Goal: Navigation & Orientation: Find specific page/section

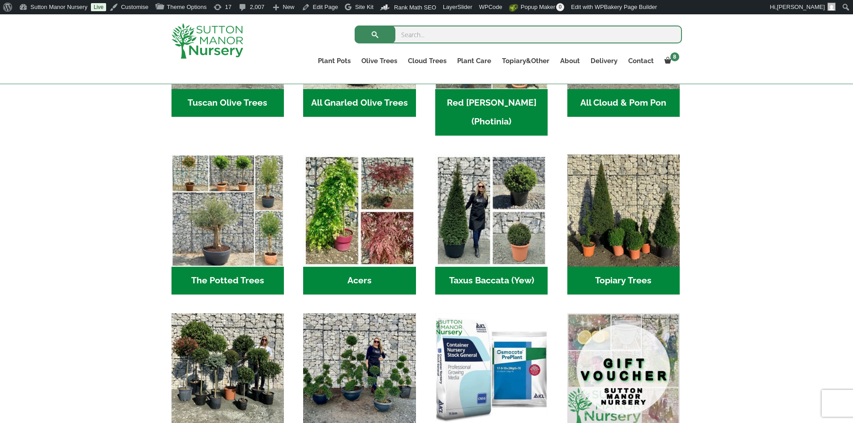
scroll to position [448, 0]
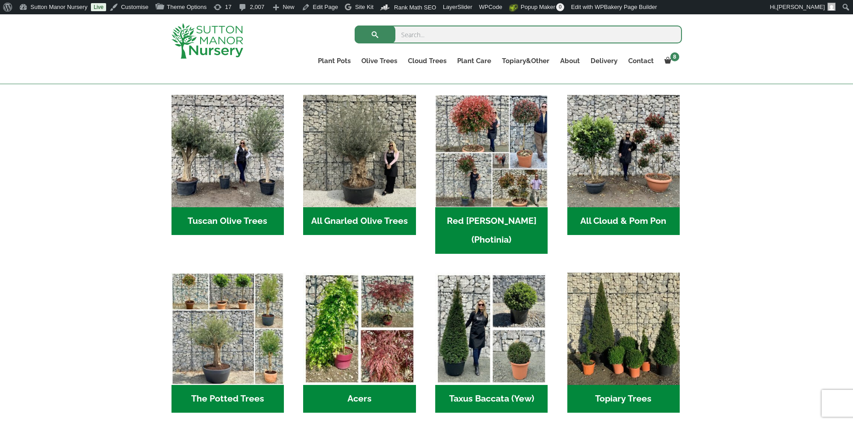
click at [224, 37] on img at bounding box center [207, 40] width 72 height 35
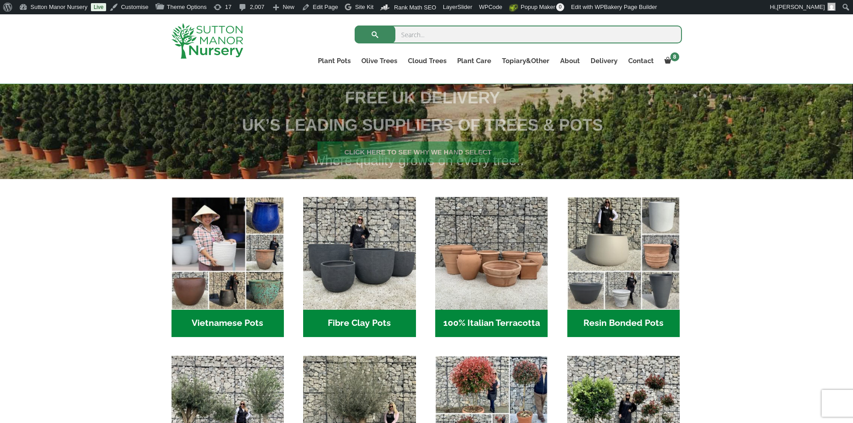
scroll to position [269, 0]
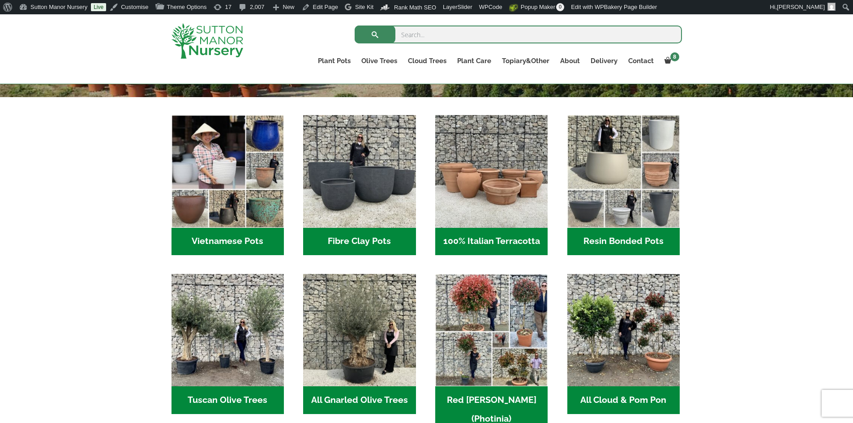
click at [229, 244] on h2 "Vietnamese Pots (55)" at bounding box center [227, 242] width 112 height 28
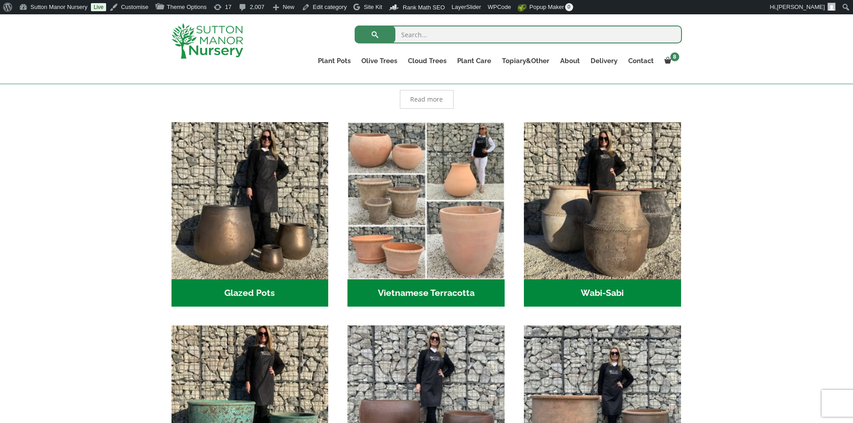
scroll to position [358, 0]
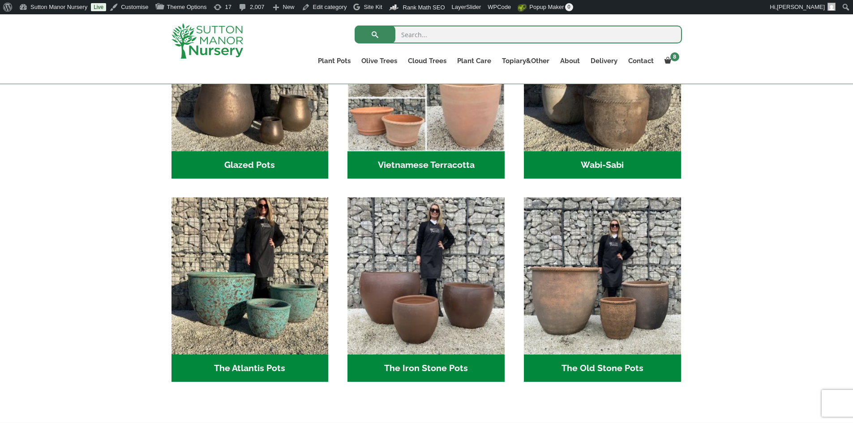
click at [449, 160] on h2 "Vietnamese Terracotta (5)" at bounding box center [425, 165] width 157 height 28
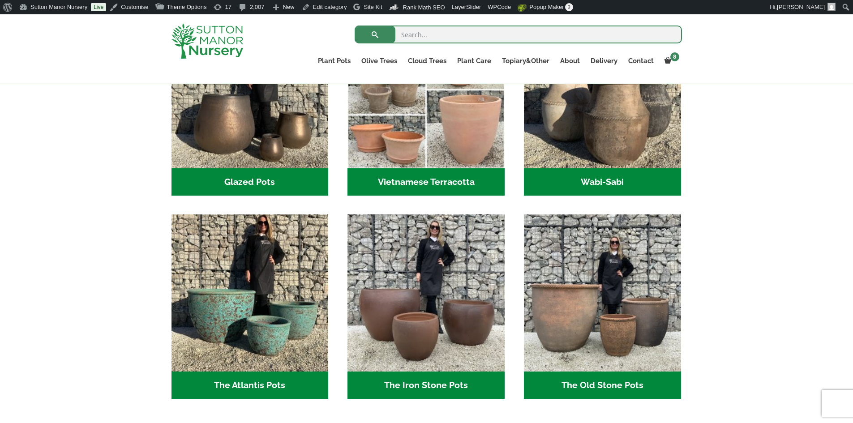
scroll to position [358, 0]
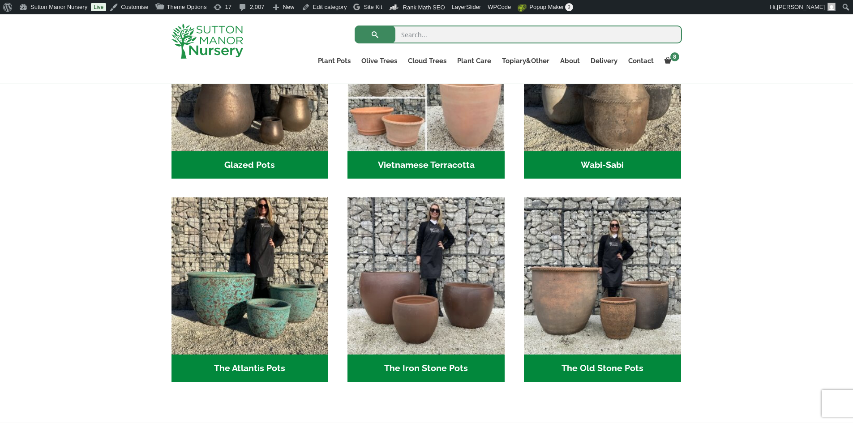
click at [573, 172] on h2 "Wabi-Sabi (14)" at bounding box center [602, 165] width 157 height 28
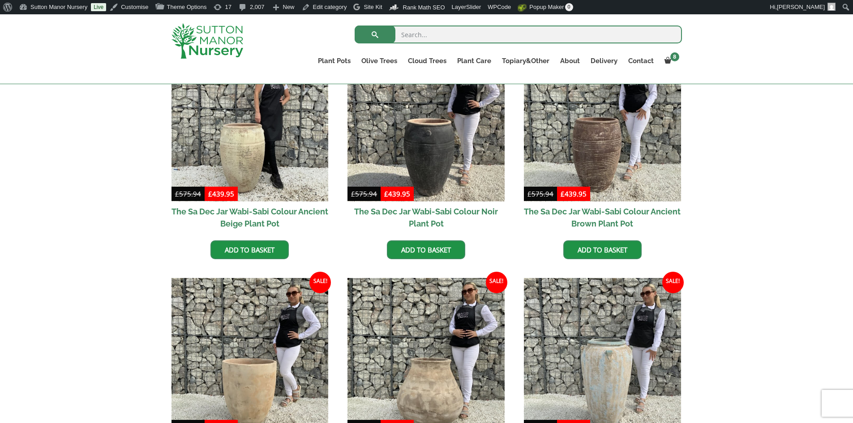
scroll to position [358, 0]
